Goal: Check status

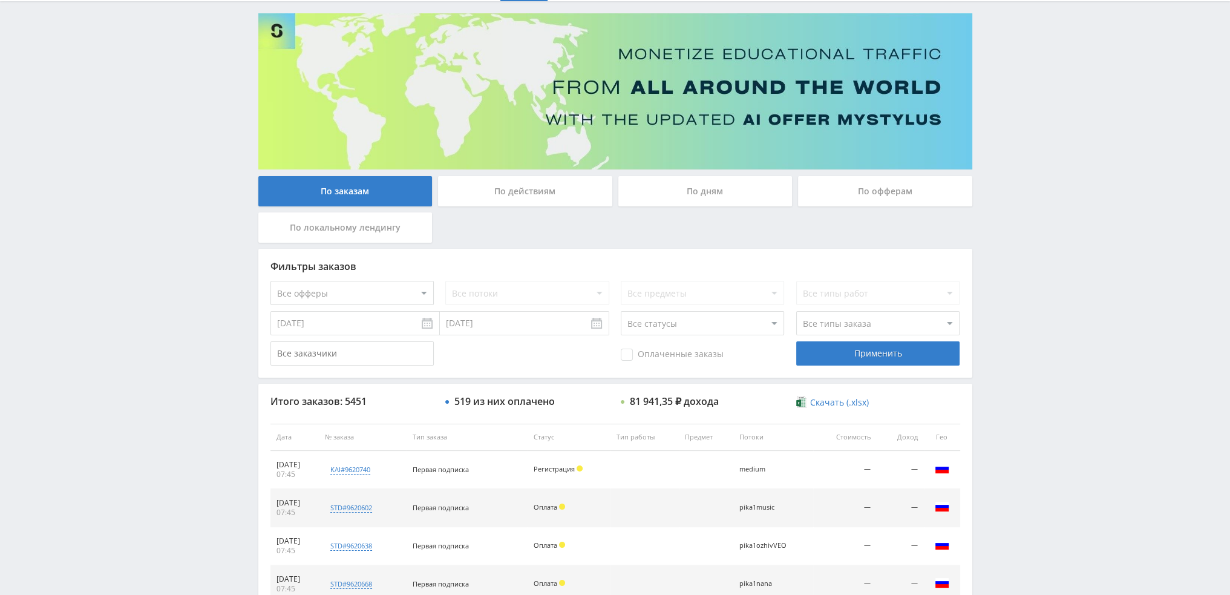
scroll to position [56, 0]
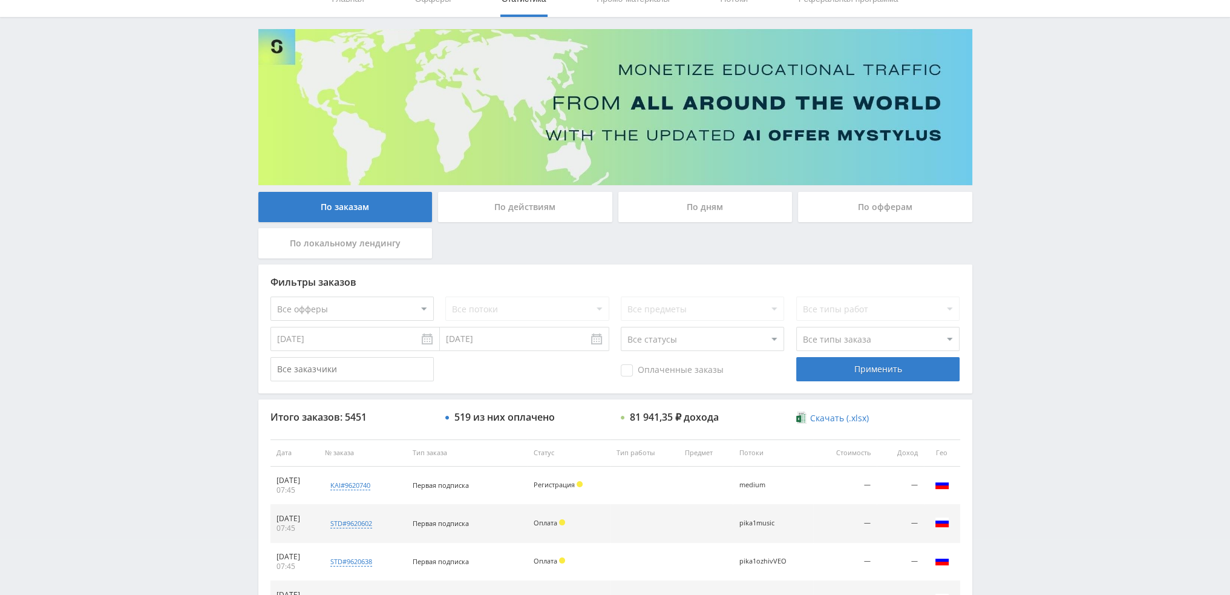
click at [717, 205] on div "По дням" at bounding box center [705, 207] width 174 height 30
click at [0, 0] on input "По дням" at bounding box center [0, 0] width 0 height 0
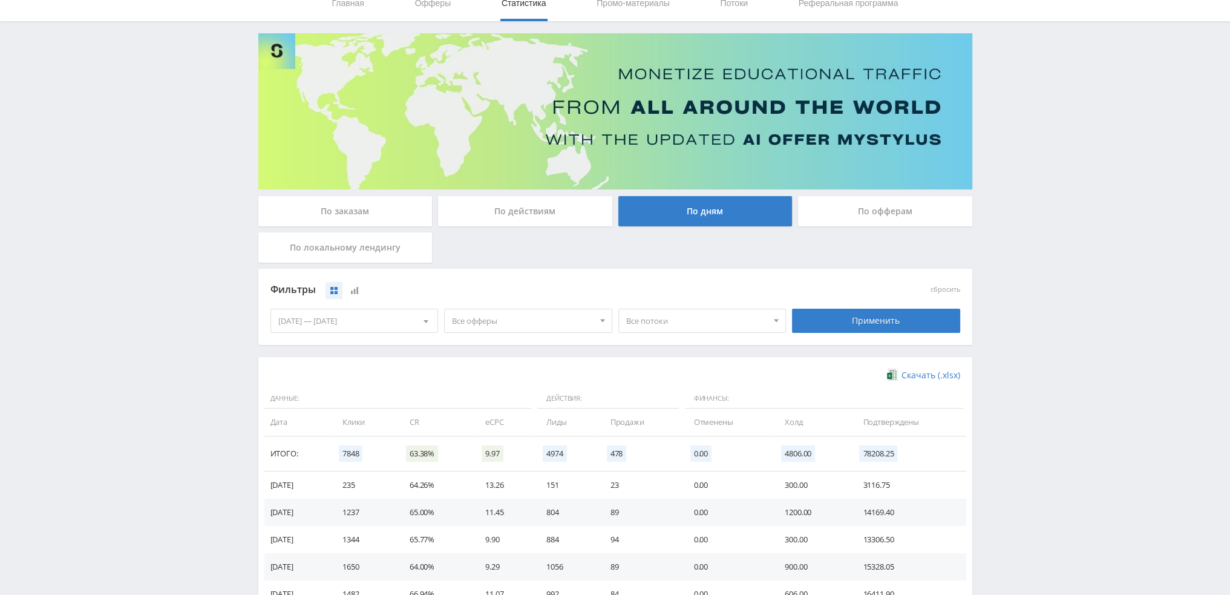
scroll to position [61, 0]
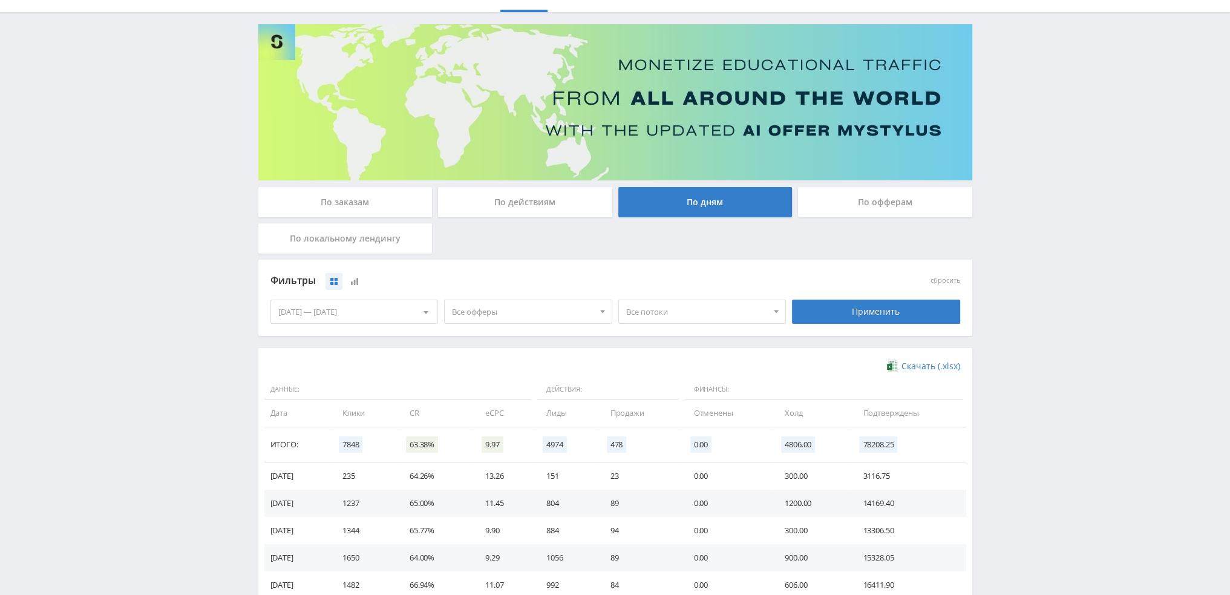
click at [487, 310] on span "Все офферы" at bounding box center [523, 311] width 142 height 23
click at [498, 438] on button "Study AI (RevShare)" at bounding box center [528, 438] width 167 height 17
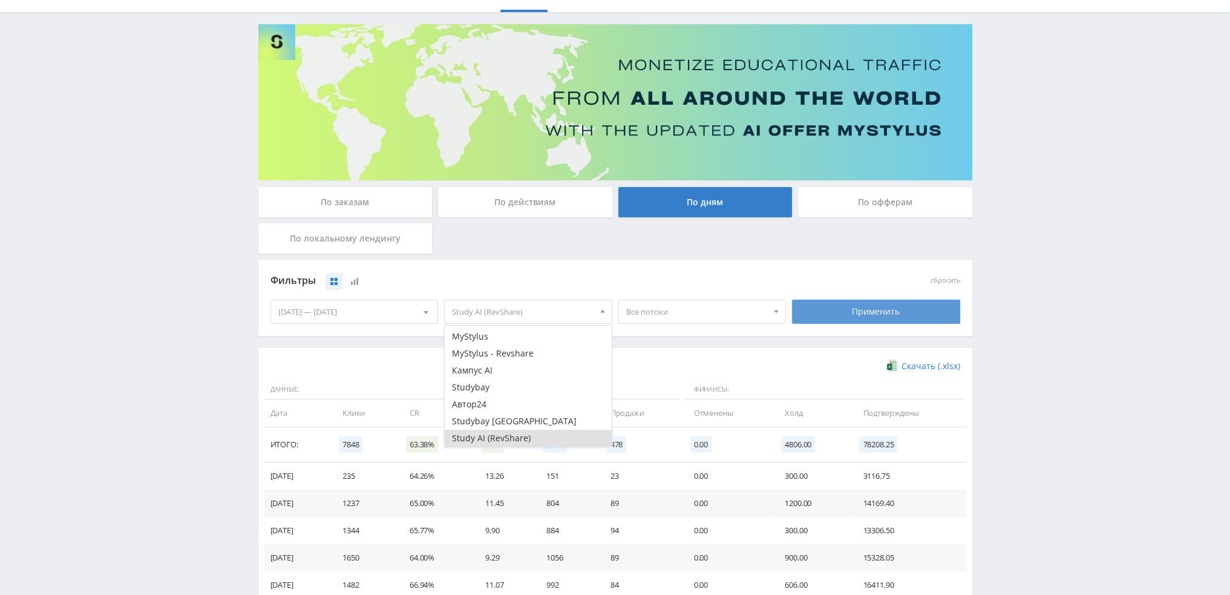
click at [865, 323] on div "Применить" at bounding box center [876, 312] width 168 height 24
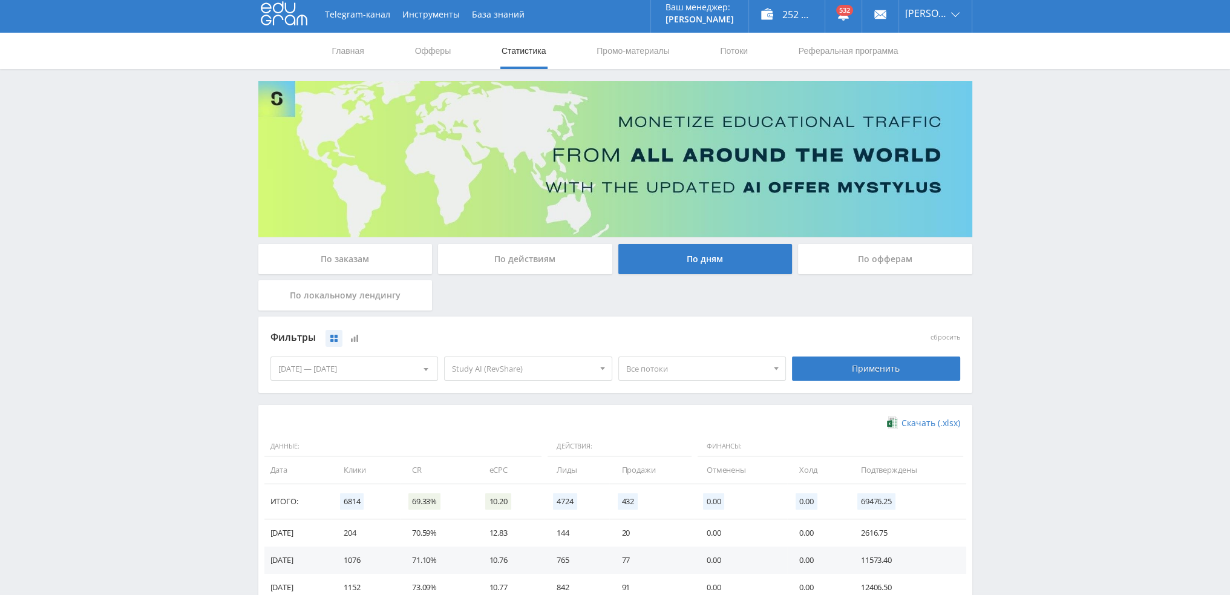
scroll to position [0, 0]
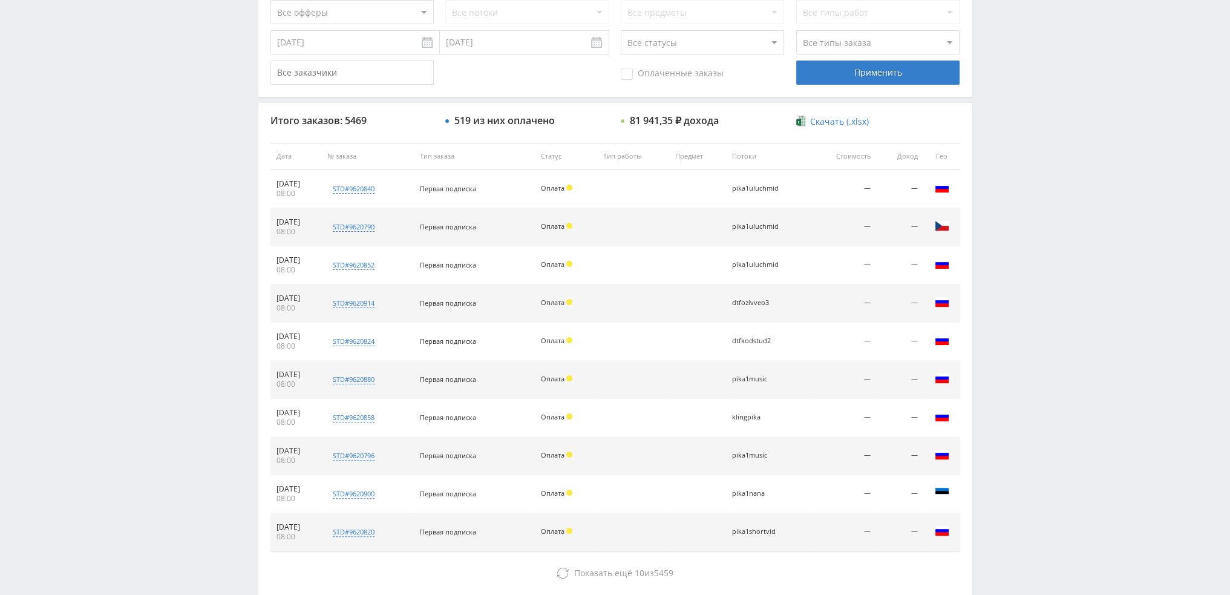
scroll to position [363, 0]
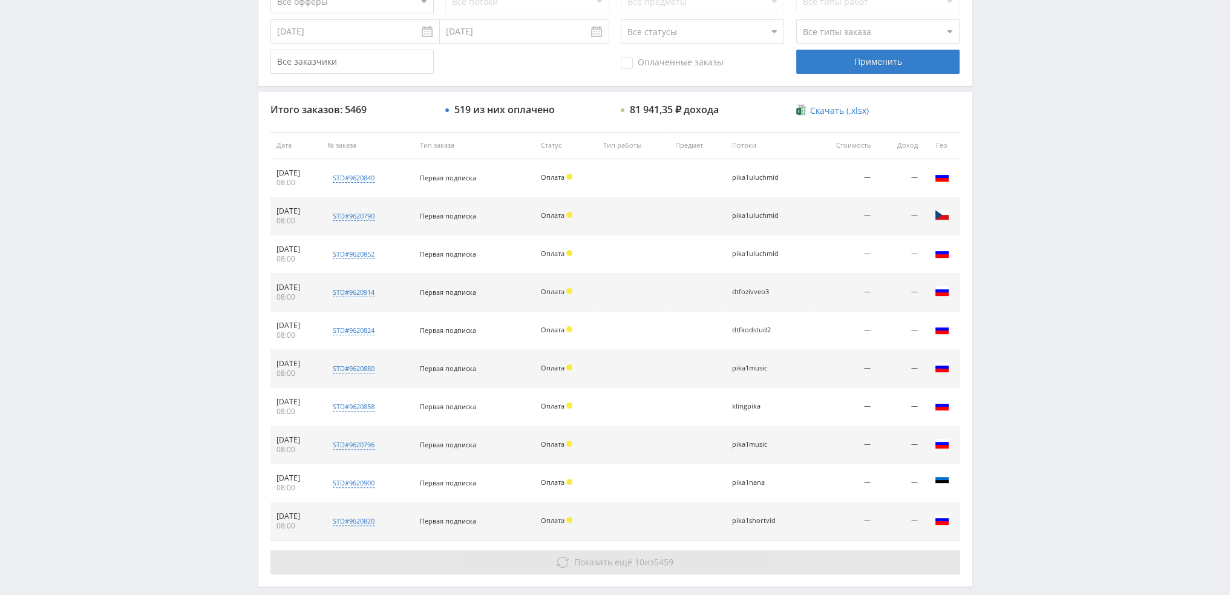
click at [609, 569] on button "Показать ещё 10 из 5459" at bounding box center [616, 562] width 690 height 24
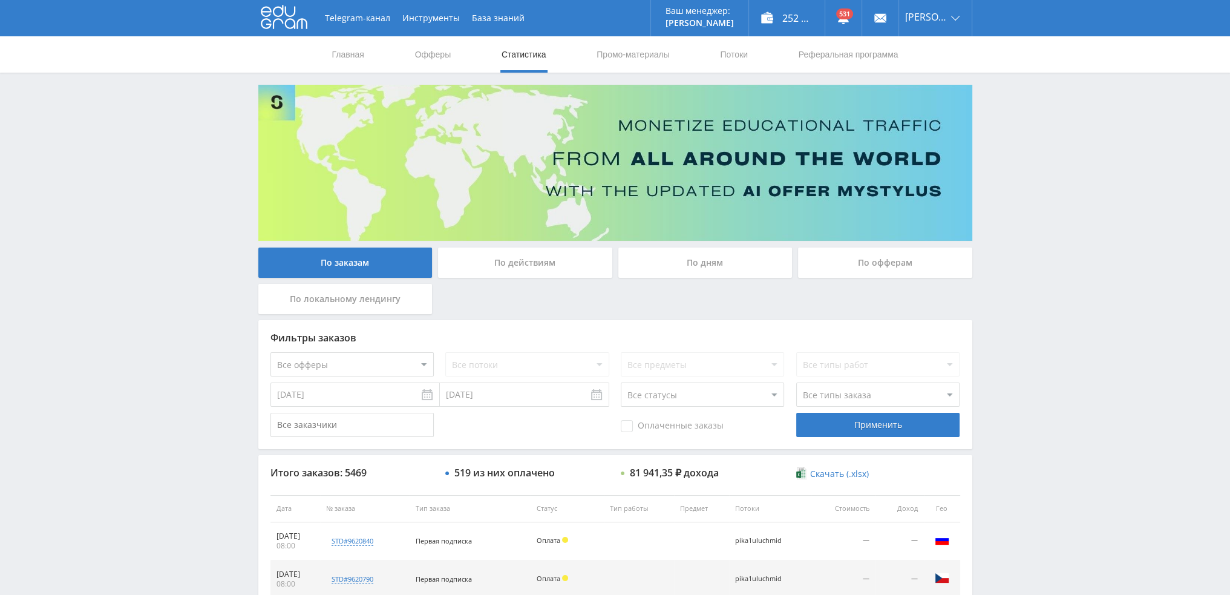
scroll to position [0, 0]
